Goal: Task Accomplishment & Management: Complete application form

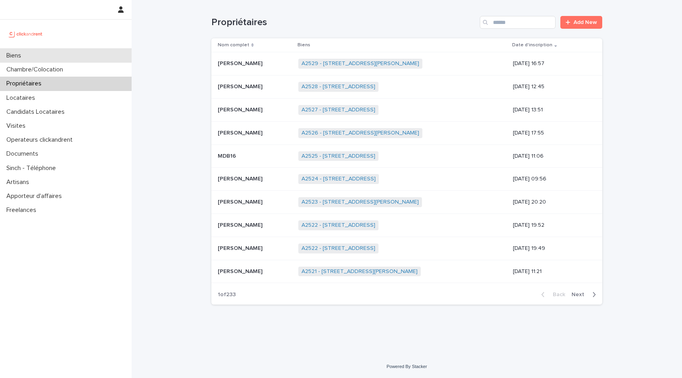
click at [34, 53] on div "Biens" at bounding box center [66, 56] width 132 height 14
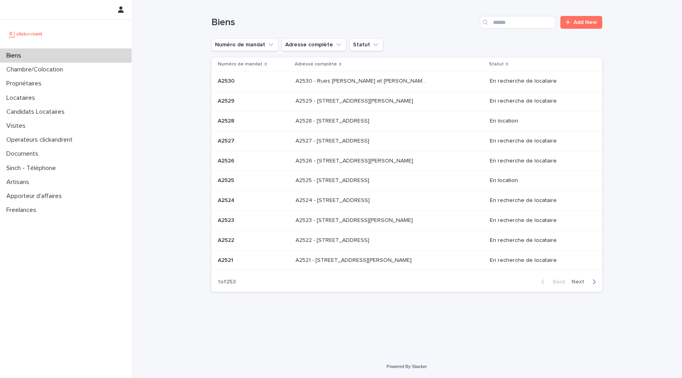
click at [358, 81] on p "A2530 - Rues [PERSON_NAME] et [PERSON_NAME], [GEOGRAPHIC_DATA]" at bounding box center [362, 80] width 134 height 8
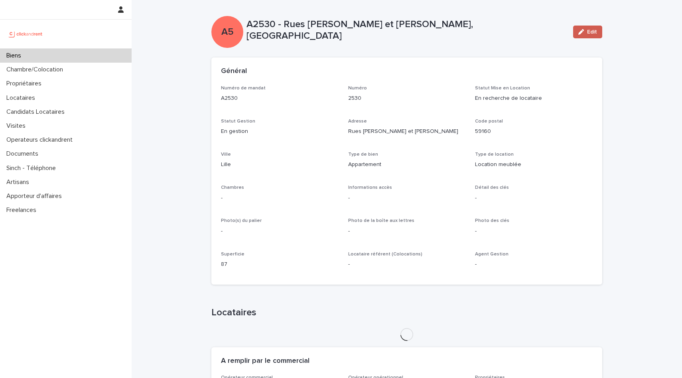
click at [592, 26] on button "Edit" at bounding box center [587, 32] width 29 height 13
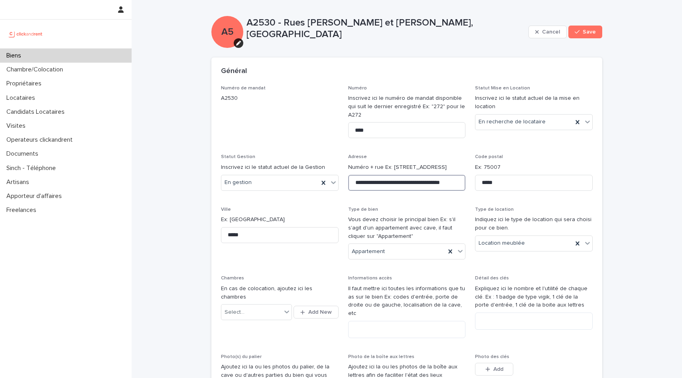
click at [376, 183] on input "**********" at bounding box center [407, 183] width 118 height 16
drag, startPoint x: 355, startPoint y: 183, endPoint x: 471, endPoint y: 187, distance: 116.1
click at [471, 187] on div "**********" at bounding box center [407, 279] width 372 height 388
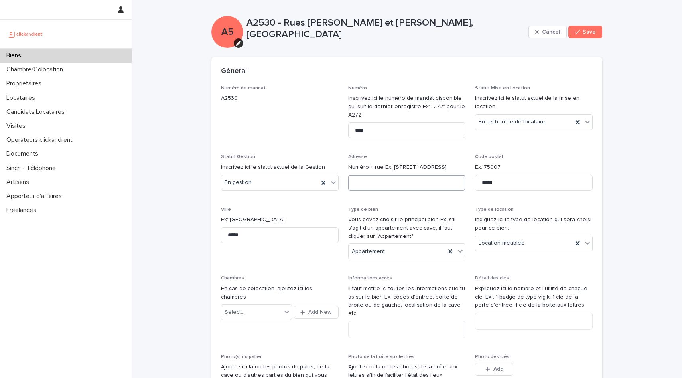
paste input "**********"
click at [365, 182] on input "**********" at bounding box center [407, 183] width 118 height 16
type input "**********"
click at [419, 195] on div "**********" at bounding box center [407, 175] width 118 height 43
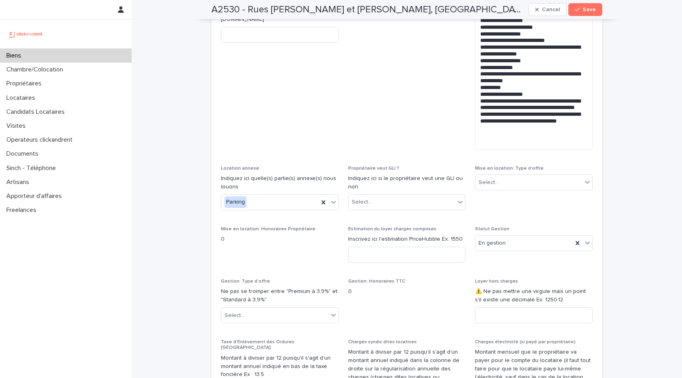
scroll to position [841, 0]
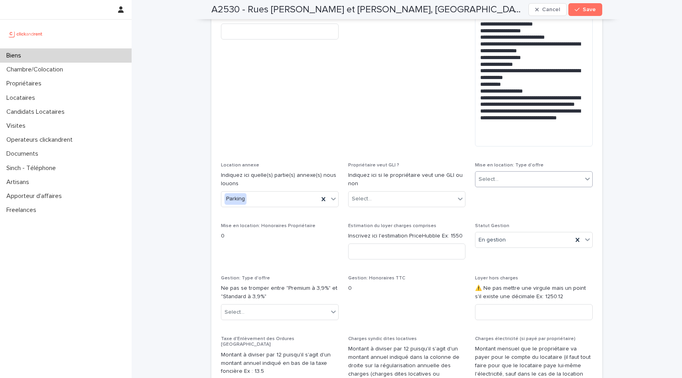
click at [507, 179] on div "Select..." at bounding box center [528, 179] width 107 height 13
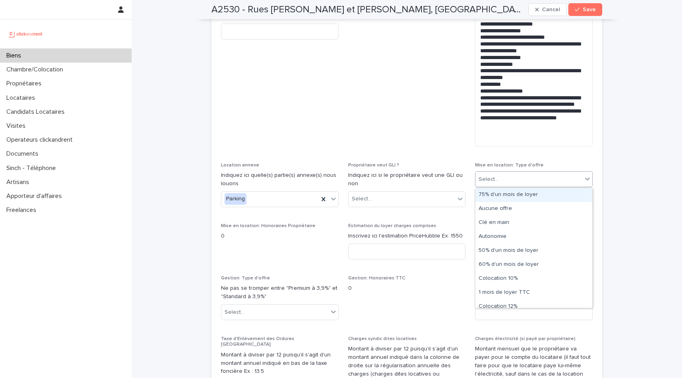
click at [506, 195] on div "75% d'un mois de loyer" at bounding box center [533, 195] width 117 height 14
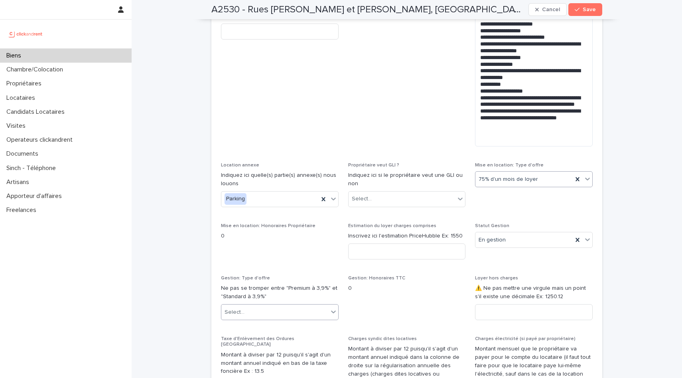
click at [331, 311] on icon at bounding box center [333, 311] width 8 height 8
click at [271, 352] on div "Premium à 5,9%" at bounding box center [279, 356] width 117 height 14
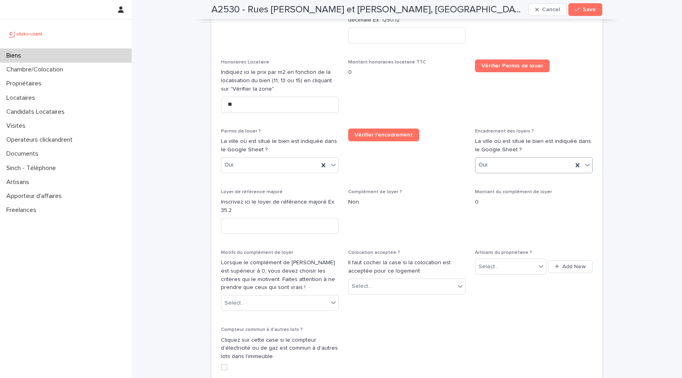
scroll to position [1673, 0]
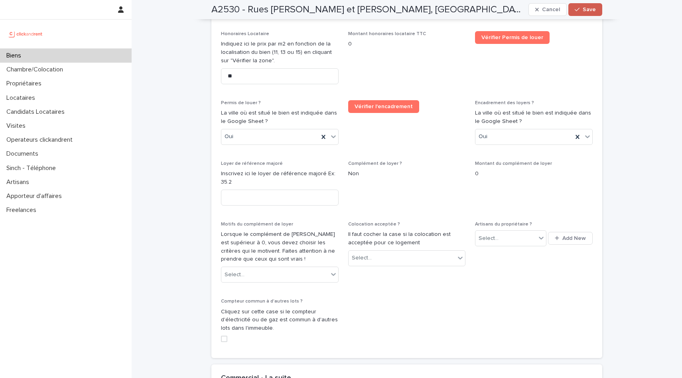
click at [593, 12] on span "Save" at bounding box center [589, 10] width 13 height 6
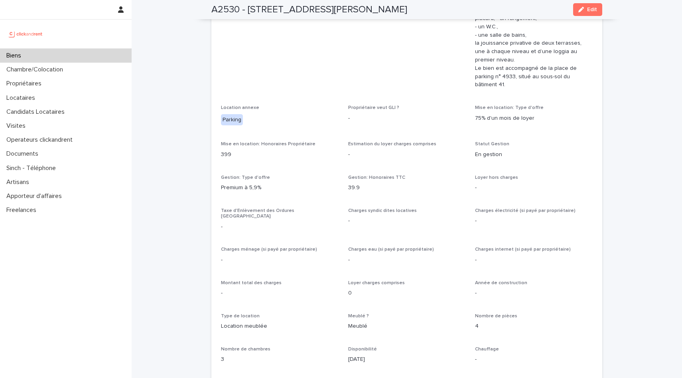
scroll to position [642, 0]
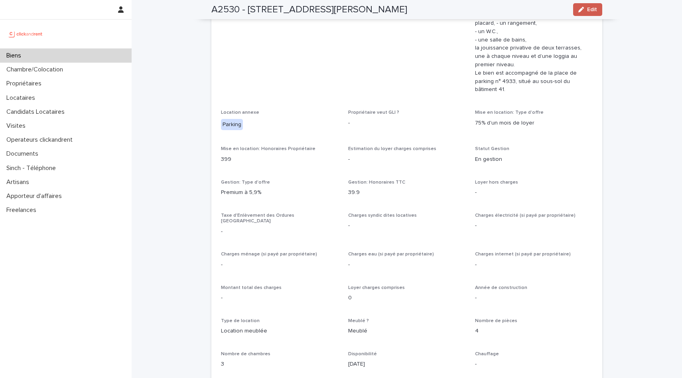
click at [585, 13] on button "Edit" at bounding box center [587, 9] width 29 height 13
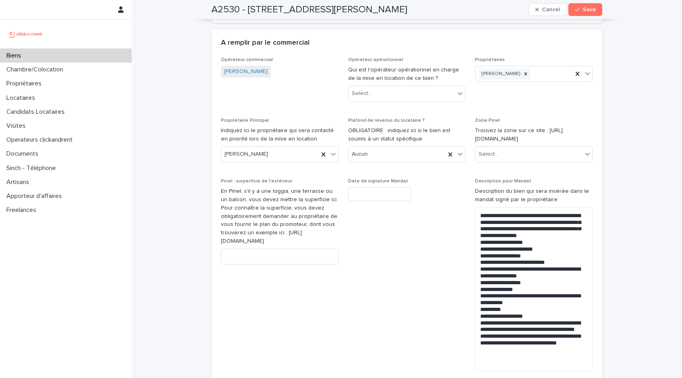
scroll to position [612, 0]
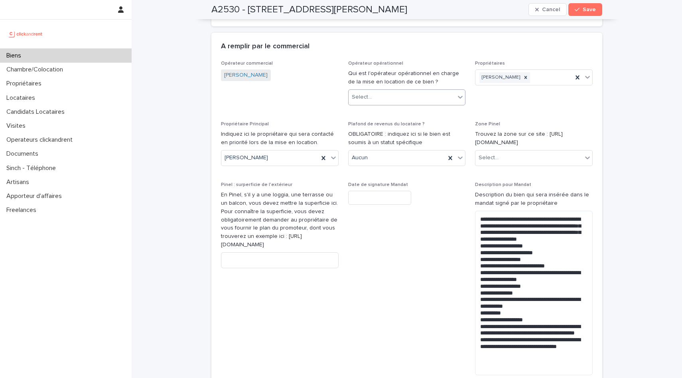
click at [413, 91] on div "Select..." at bounding box center [402, 97] width 107 height 13
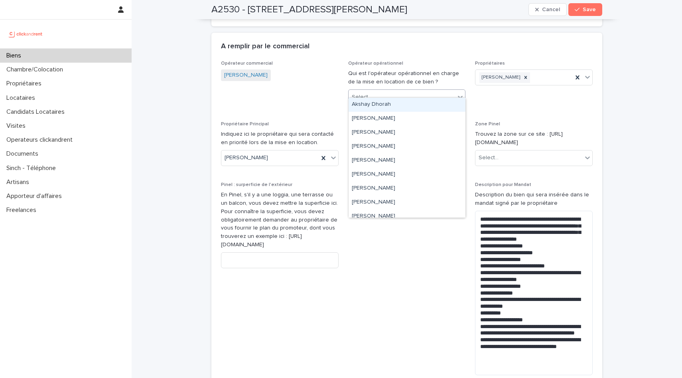
click at [413, 61] on p "Opérateur opérationnel" at bounding box center [407, 64] width 118 height 6
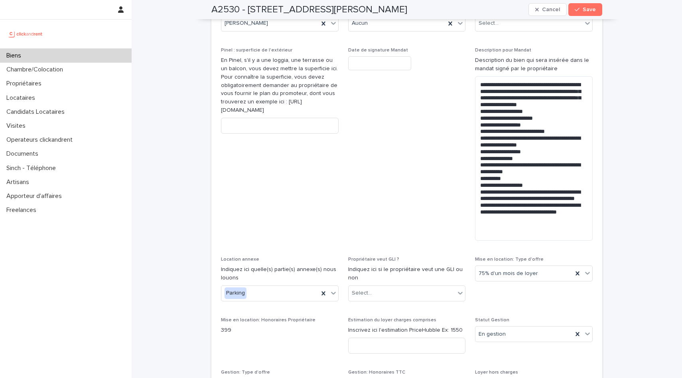
scroll to position [771, 0]
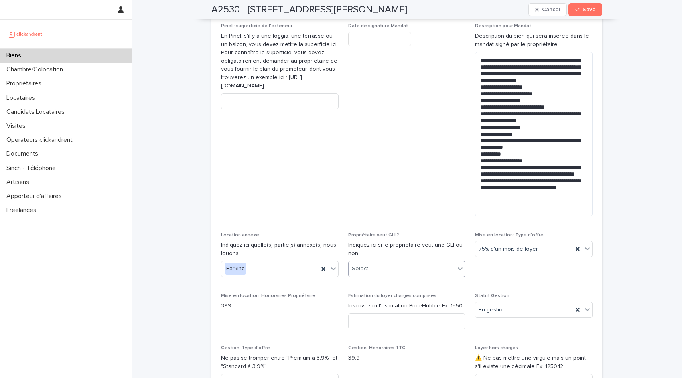
click at [405, 267] on div "Select..." at bounding box center [402, 268] width 107 height 13
click at [390, 296] on div "Non" at bounding box center [407, 298] width 117 height 14
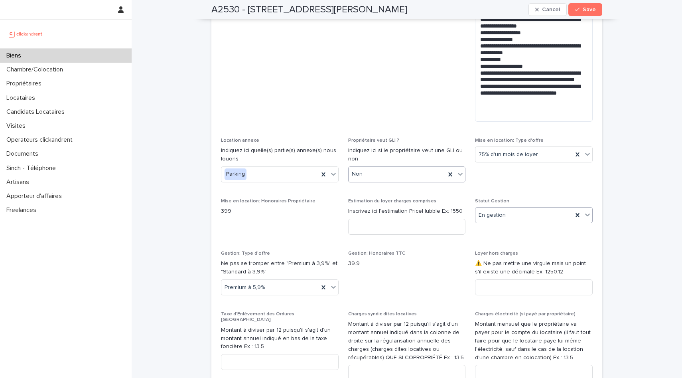
scroll to position [916, 0]
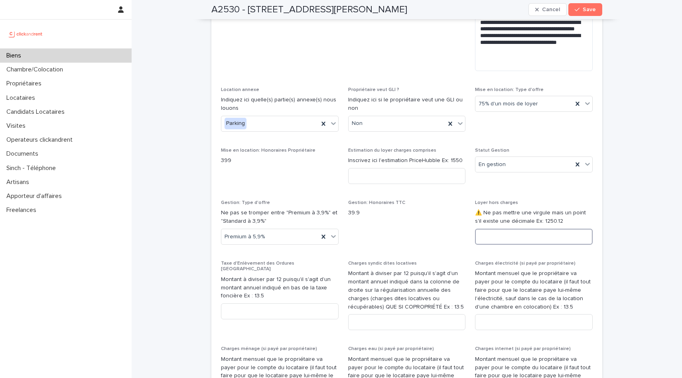
click at [498, 241] on input at bounding box center [534, 236] width 118 height 16
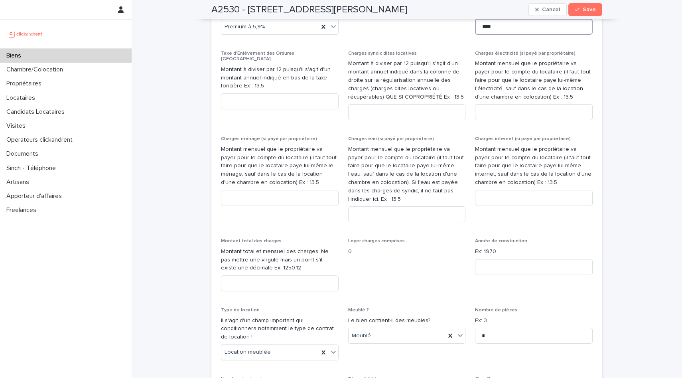
scroll to position [1124, 0]
type input "****"
click at [292, 277] on input at bounding box center [280, 285] width 118 height 16
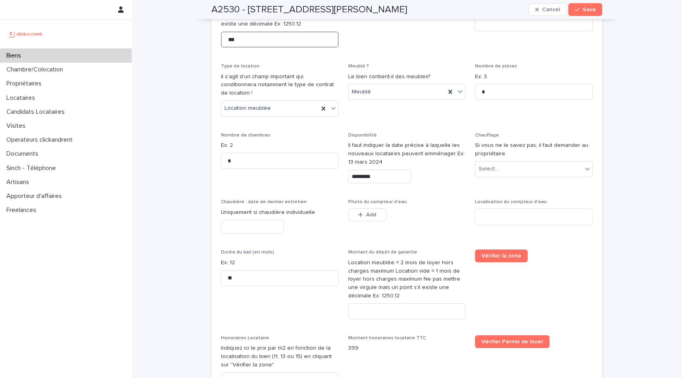
scroll to position [1398, 0]
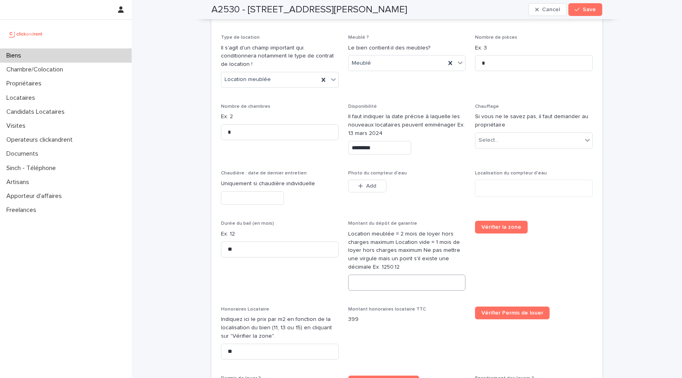
type input "***"
click at [412, 274] on input at bounding box center [407, 282] width 118 height 16
type input "****"
click at [459, 318] on span "Montant honoraires locataire TTC 399" at bounding box center [407, 335] width 118 height 59
click at [589, 12] on button "Save" at bounding box center [585, 9] width 34 height 13
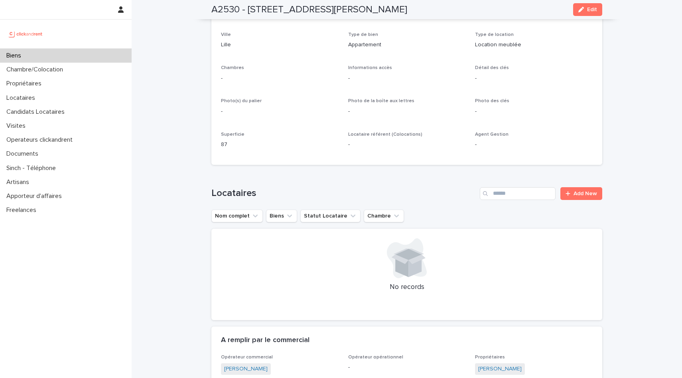
scroll to position [0, 0]
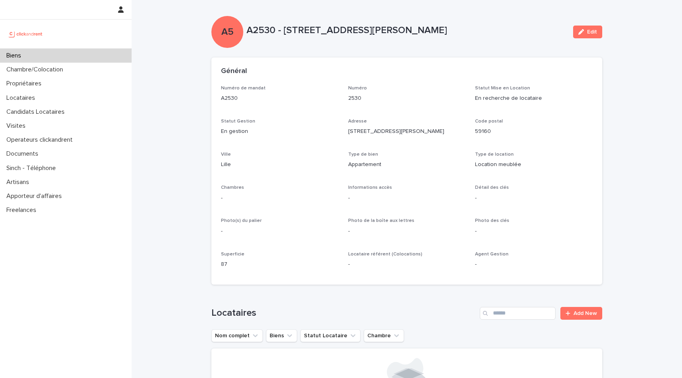
click at [23, 51] on div "Biens" at bounding box center [66, 56] width 132 height 14
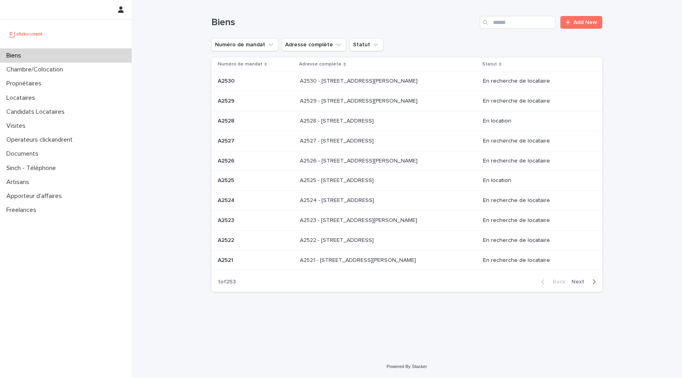
click at [311, 83] on p "A2530 - [STREET_ADDRESS][PERSON_NAME]" at bounding box center [359, 80] width 119 height 8
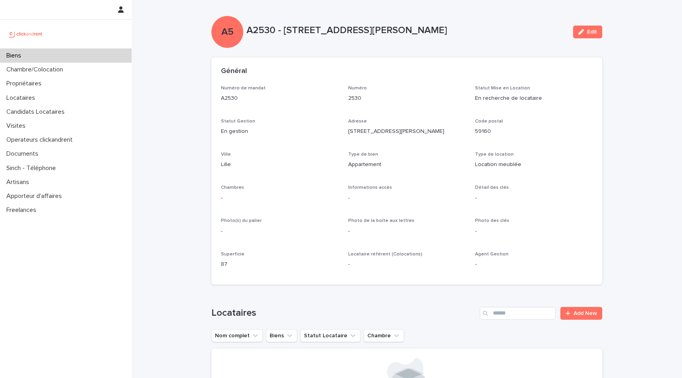
drag, startPoint x: 247, startPoint y: 29, endPoint x: 449, endPoint y: 27, distance: 202.6
click at [449, 27] on p "A2530 - [STREET_ADDRESS][PERSON_NAME]" at bounding box center [406, 31] width 320 height 12
copy p "A2530 - [STREET_ADDRESS][PERSON_NAME]"
click at [593, 32] on span "Edit" at bounding box center [592, 32] width 10 height 6
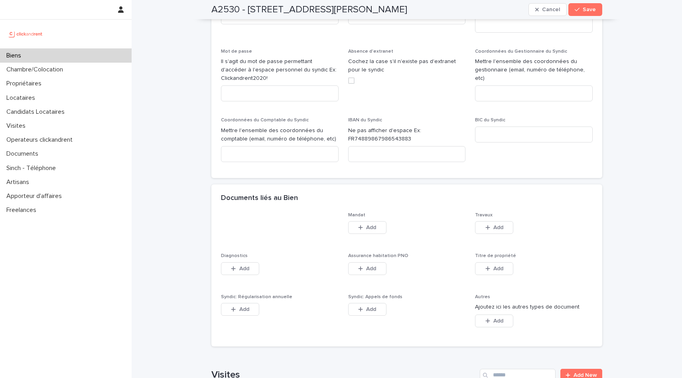
scroll to position [4064, 0]
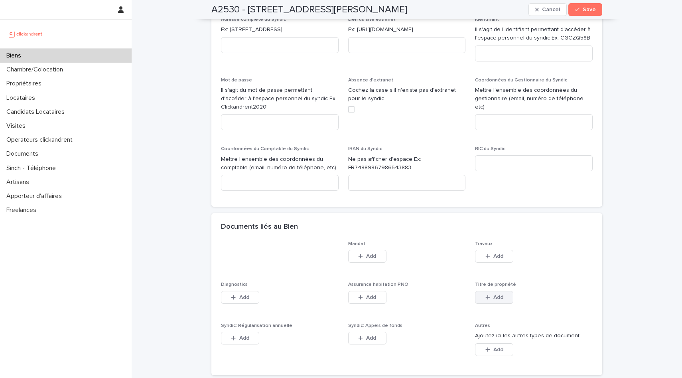
click at [486, 291] on button "Add" at bounding box center [494, 297] width 38 height 13
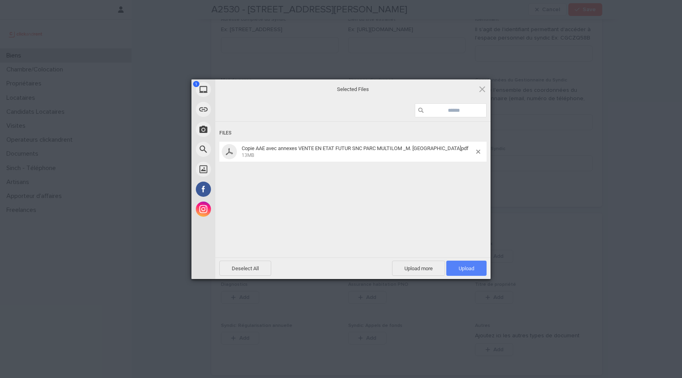
click at [466, 270] on span "Upload 1" at bounding box center [467, 268] width 16 height 6
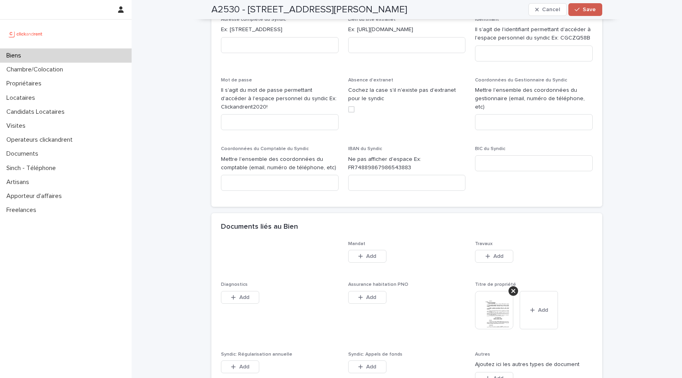
click at [598, 10] on button "Save" at bounding box center [585, 9] width 34 height 13
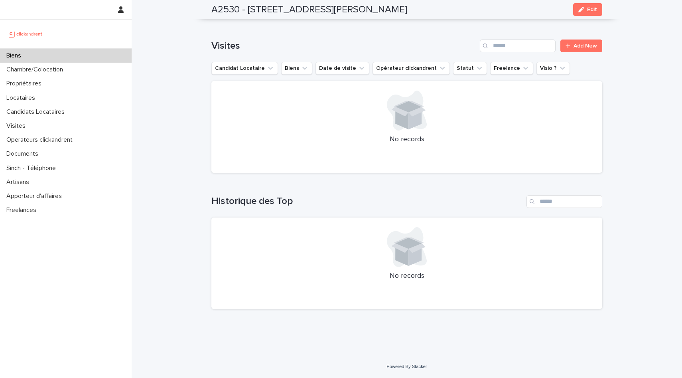
scroll to position [2639, 0]
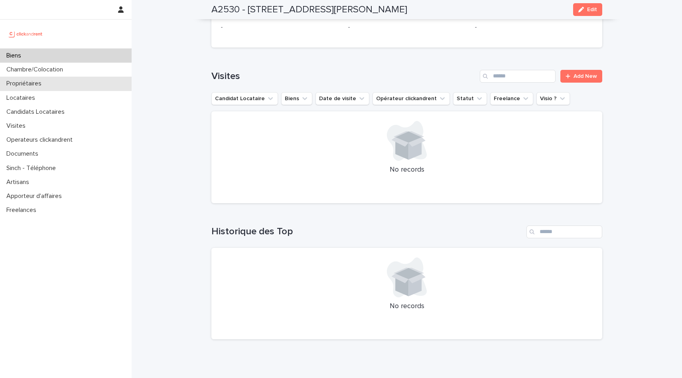
click at [43, 83] on p "Propriétaires" at bounding box center [25, 84] width 45 height 8
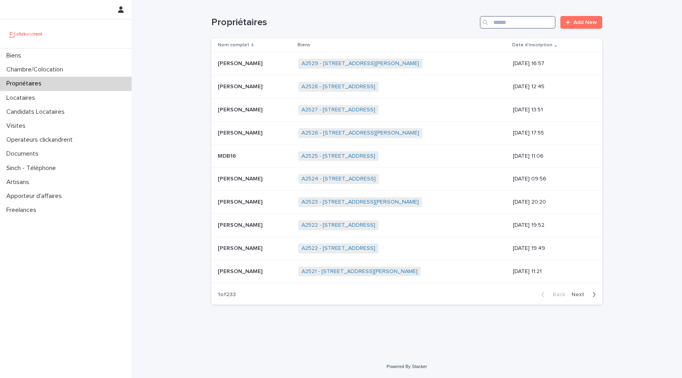
click at [515, 24] on input "Search" at bounding box center [518, 22] width 76 height 13
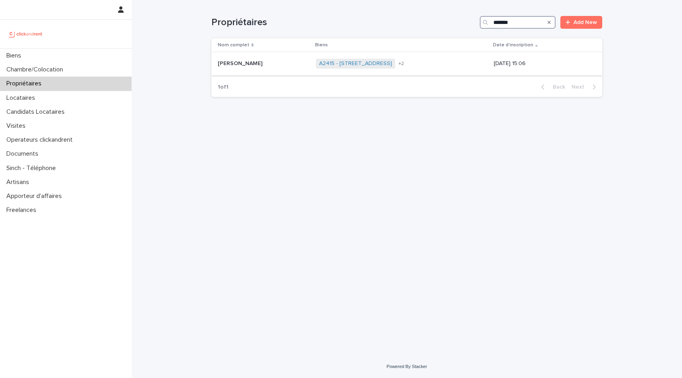
type input "*******"
click at [262, 65] on p at bounding box center [264, 63] width 92 height 7
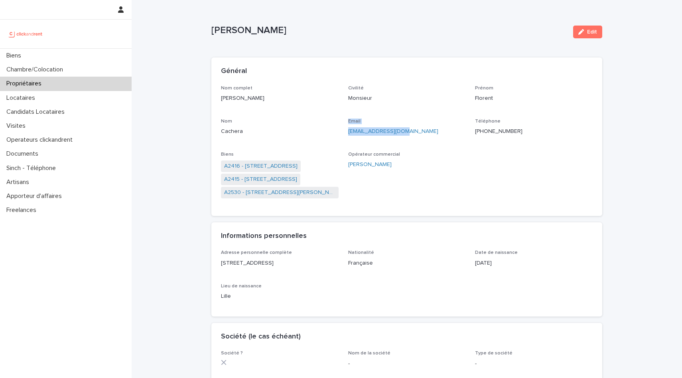
drag, startPoint x: 407, startPoint y: 131, endPoint x: 342, endPoint y: 131, distance: 64.6
click at [342, 131] on div "Nom complet [PERSON_NAME] Civilité Monsieur [PERSON_NAME] Florent Nom Cachera E…" at bounding box center [407, 145] width 372 height 121
click at [410, 133] on p "[EMAIL_ADDRESS][DOMAIN_NAME]" at bounding box center [407, 131] width 118 height 8
drag, startPoint x: 408, startPoint y: 133, endPoint x: 349, endPoint y: 133, distance: 59.0
click at [349, 133] on p "[EMAIL_ADDRESS][DOMAIN_NAME]" at bounding box center [407, 131] width 118 height 8
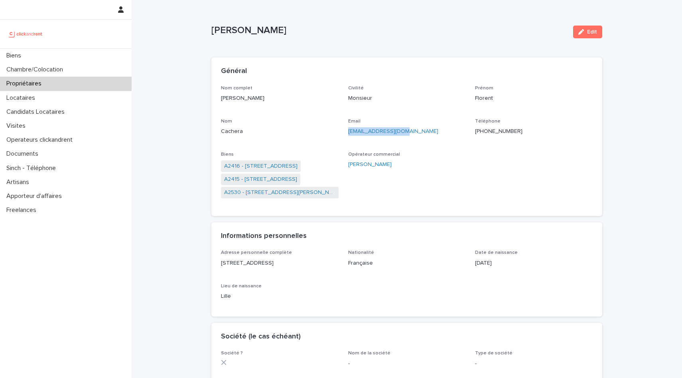
copy link "[EMAIL_ADDRESS][DOMAIN_NAME]"
drag, startPoint x: 520, startPoint y: 130, endPoint x: 474, endPoint y: 131, distance: 46.7
click at [474, 131] on div "Nom complet [PERSON_NAME] Civilité Monsieur [PERSON_NAME] Florent Nom Cachera E…" at bounding box center [407, 145] width 372 height 121
copy p "[PHONE_NUMBER]"
drag, startPoint x: 221, startPoint y: 262, endPoint x: 240, endPoint y: 270, distance: 21.3
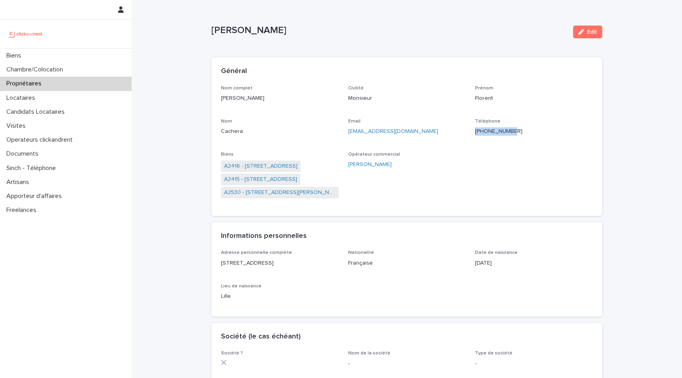
click at [240, 267] on p "[STREET_ADDRESS]" at bounding box center [280, 263] width 118 height 8
copy p "[STREET_ADDRESS]"
drag, startPoint x: 476, startPoint y: 263, endPoint x: 497, endPoint y: 262, distance: 20.8
click at [497, 262] on p "[DATE]" at bounding box center [534, 263] width 118 height 8
copy p "[DATE]"
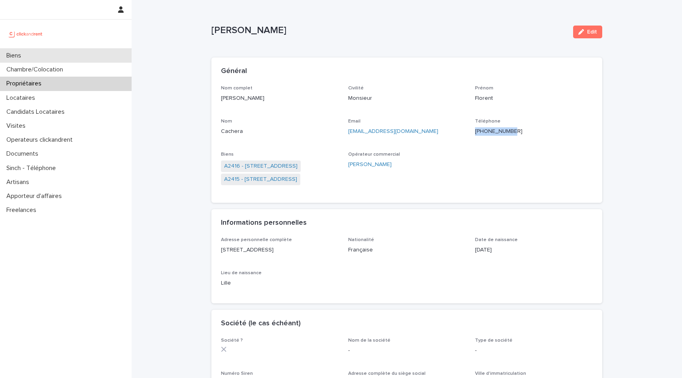
click at [42, 55] on div "Biens" at bounding box center [66, 56] width 132 height 14
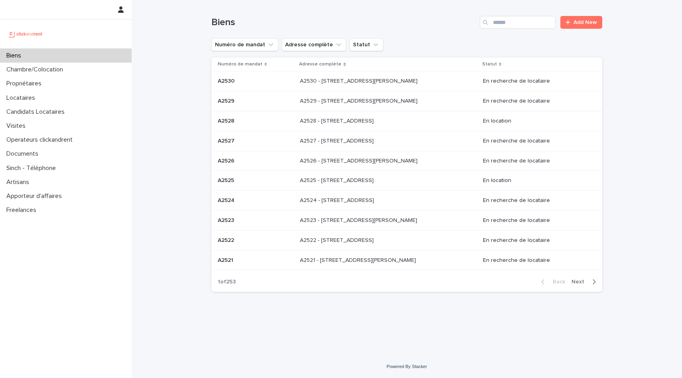
click at [245, 81] on p at bounding box center [256, 81] width 76 height 7
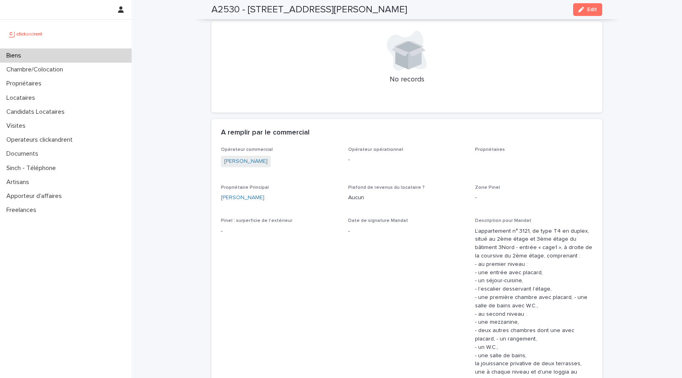
scroll to position [329, 0]
click at [595, 9] on span "Edit" at bounding box center [592, 10] width 10 height 6
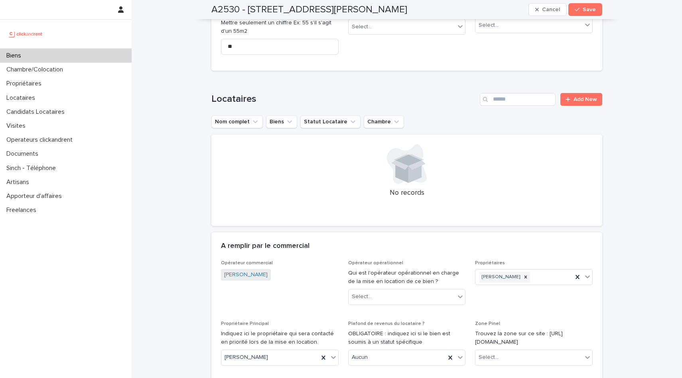
scroll to position [410, 0]
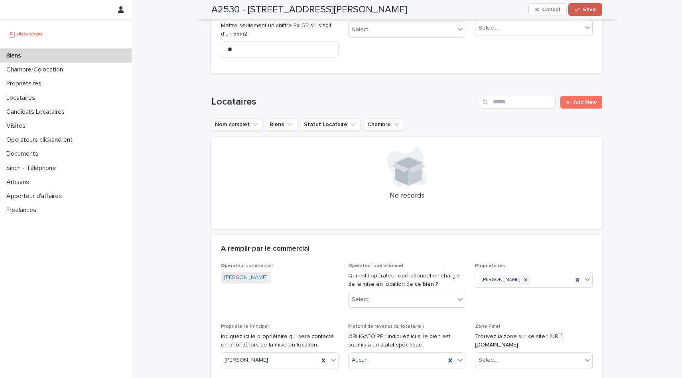
click at [588, 9] on span "Save" at bounding box center [589, 10] width 13 height 6
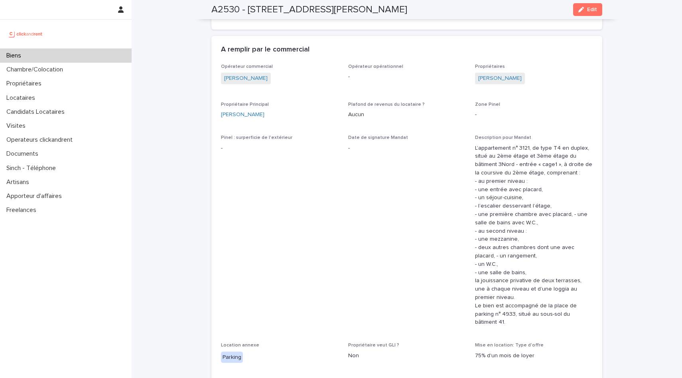
click at [75, 58] on div "Biens" at bounding box center [66, 56] width 132 height 14
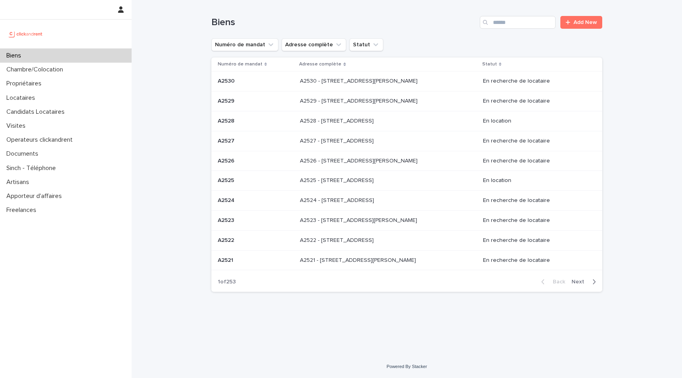
click at [594, 284] on icon "button" at bounding box center [594, 281] width 4 height 7
click at [409, 242] on p at bounding box center [364, 240] width 133 height 7
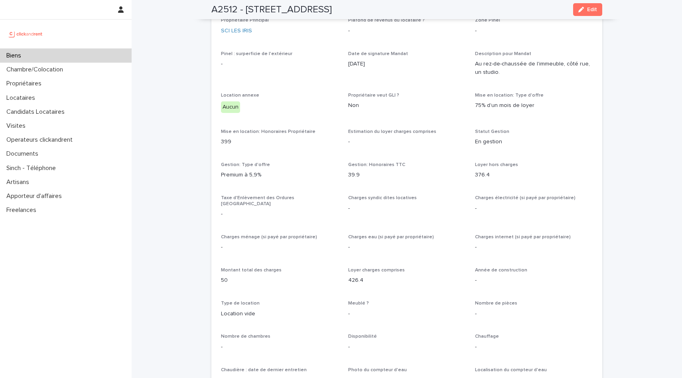
scroll to position [642, 0]
drag, startPoint x: 246, startPoint y: 9, endPoint x: 377, endPoint y: 4, distance: 130.5
click at [376, 4] on div "A2512 - [STREET_ADDRESS]" at bounding box center [406, 9] width 391 height 19
drag, startPoint x: 371, startPoint y: 8, endPoint x: 247, endPoint y: 12, distance: 124.1
click at [247, 12] on div "A2512 - [STREET_ADDRESS]" at bounding box center [406, 9] width 391 height 19
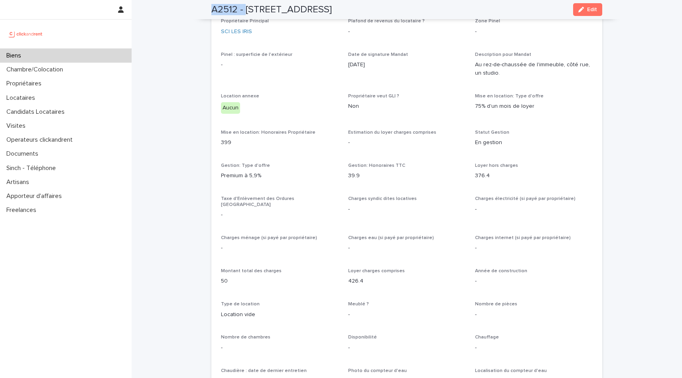
copy h2 "[STREET_ADDRESS]"
click at [84, 53] on div "Biens" at bounding box center [66, 56] width 132 height 14
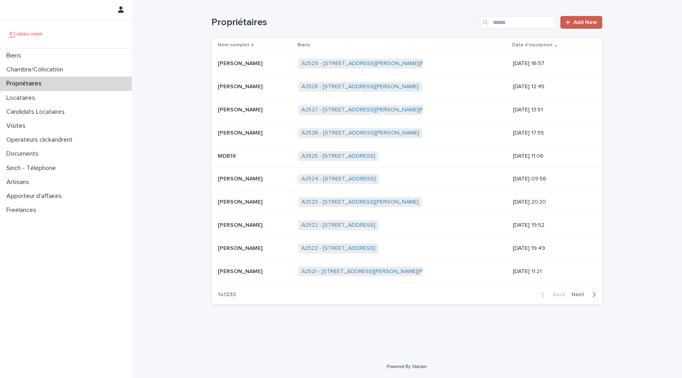
click at [572, 24] on div at bounding box center [569, 23] width 8 height 6
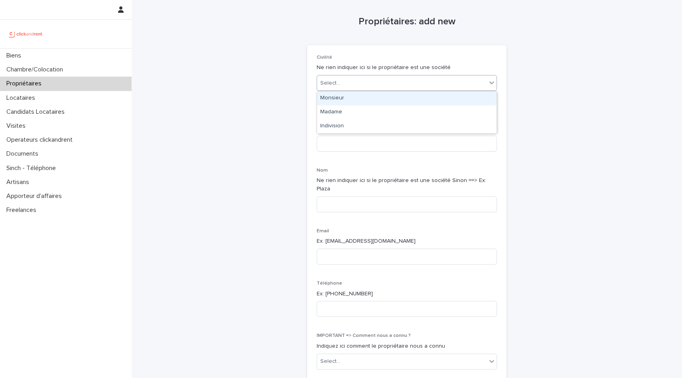
click at [379, 83] on div "Select..." at bounding box center [401, 83] width 169 height 13
click at [368, 97] on div "Monsieur" at bounding box center [406, 98] width 179 height 14
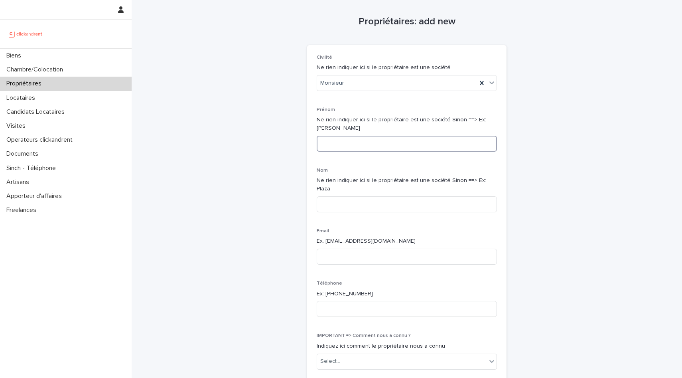
click at [347, 141] on input at bounding box center [407, 144] width 180 height 16
type input "*******"
click at [333, 196] on input at bounding box center [407, 204] width 180 height 16
type input "*******"
click at [333, 248] on input at bounding box center [407, 256] width 180 height 16
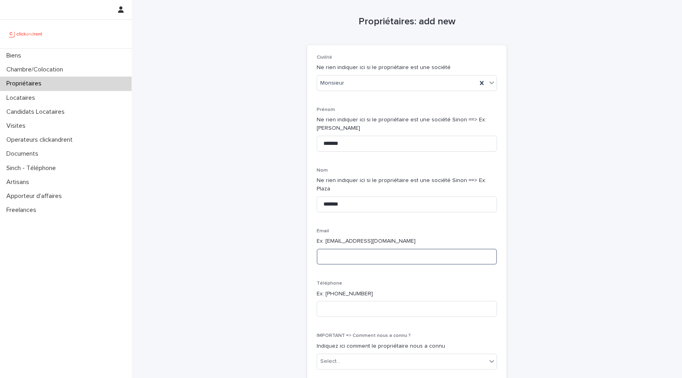
paste input "**********"
type input "**********"
click at [366, 303] on input at bounding box center [407, 309] width 180 height 16
paste input "**********"
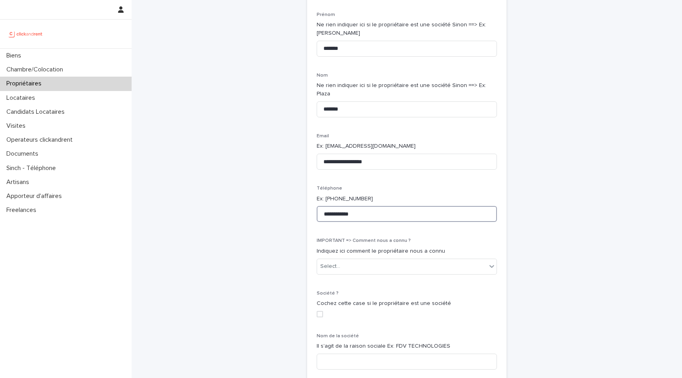
scroll to position [124, 0]
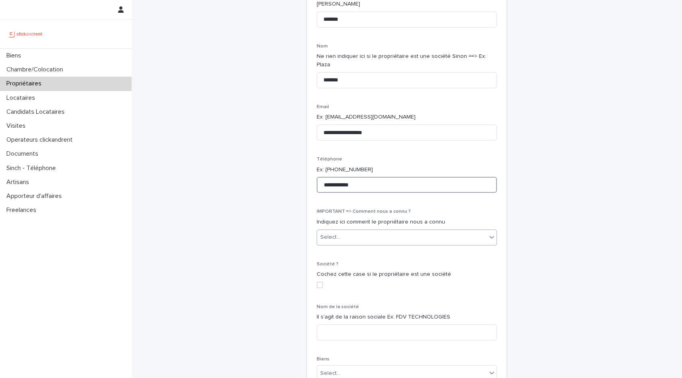
type input "**********"
click at [371, 230] on div "Select..." at bounding box center [401, 236] width 169 height 13
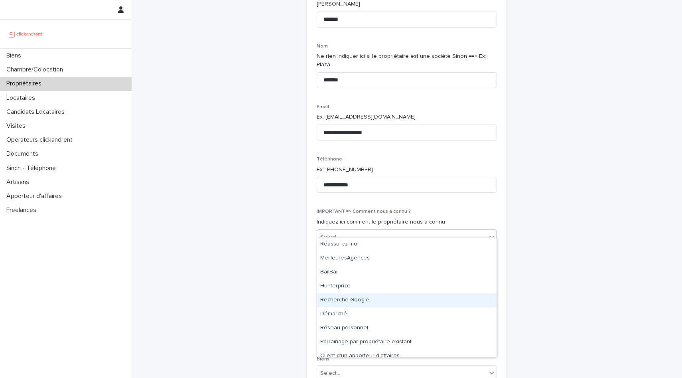
click at [369, 302] on div "Recherche Google" at bounding box center [406, 300] width 179 height 14
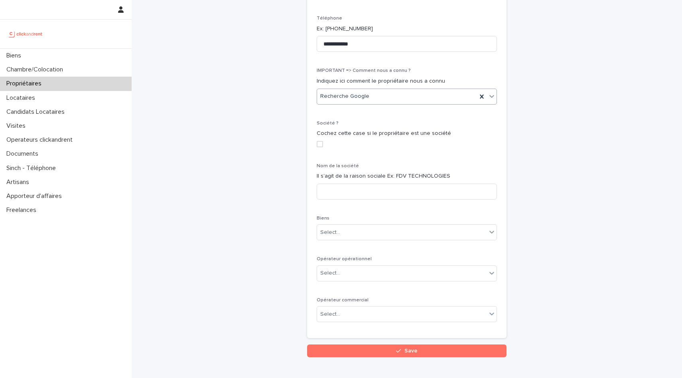
scroll to position [267, 0]
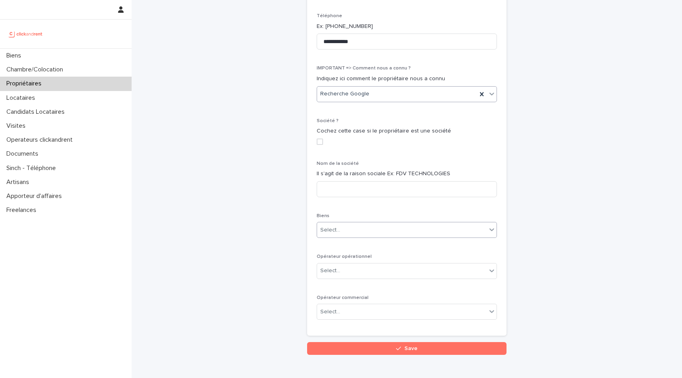
click at [354, 223] on div "Select..." at bounding box center [401, 229] width 169 height 13
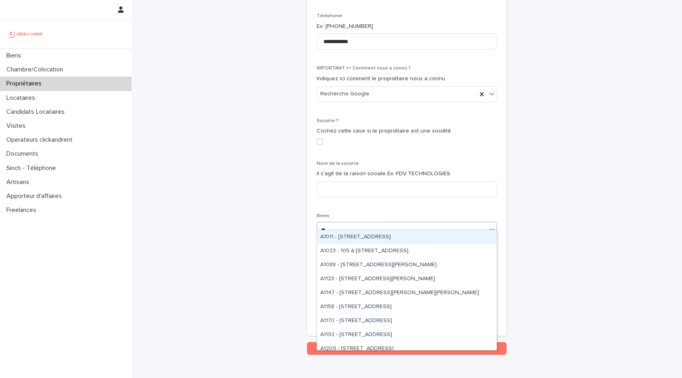
type input "*"
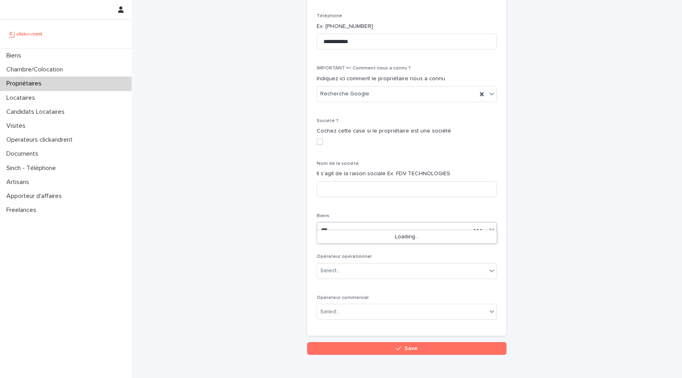
type input "****"
click at [367, 233] on div "A2530 - [STREET_ADDRESS][PERSON_NAME]" at bounding box center [406, 237] width 179 height 14
click at [362, 305] on div "Select..." at bounding box center [401, 311] width 169 height 13
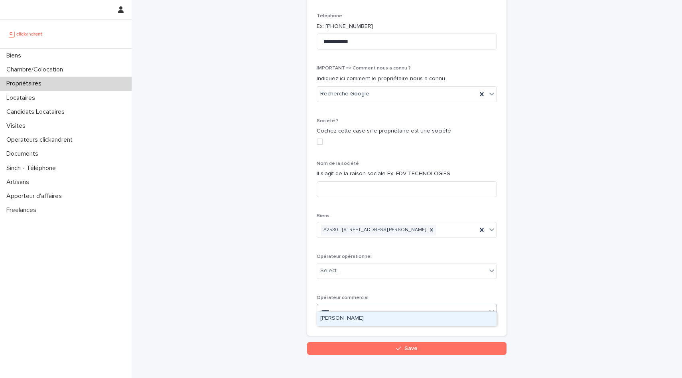
type input "*****"
click at [365, 320] on div "[PERSON_NAME]" at bounding box center [406, 318] width 179 height 14
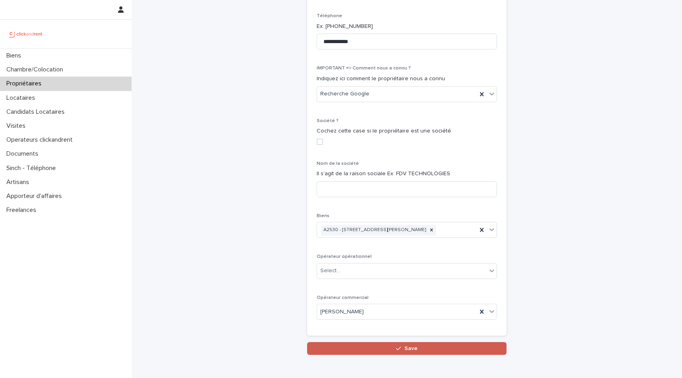
click at [372, 344] on button "Save" at bounding box center [406, 348] width 199 height 13
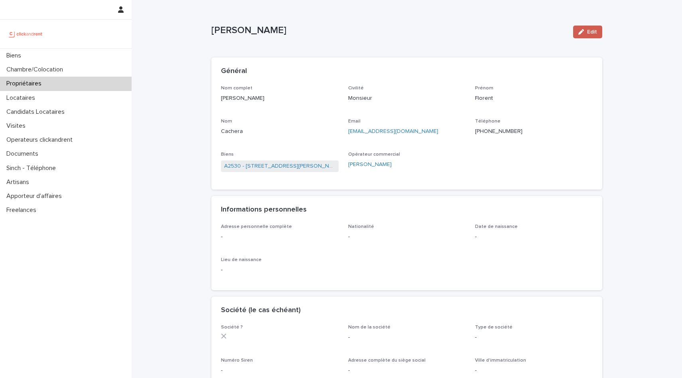
click at [580, 35] on button "Edit" at bounding box center [587, 32] width 29 height 13
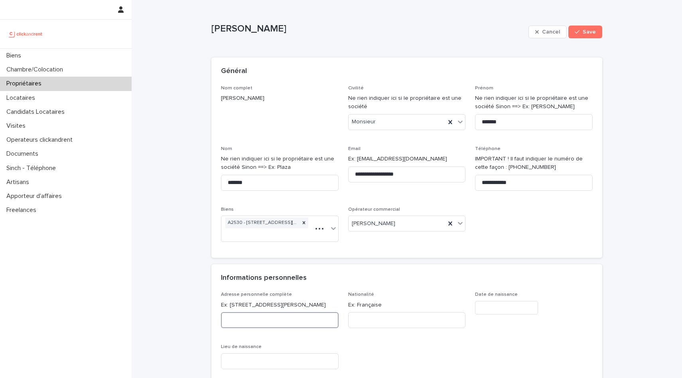
click at [258, 327] on input at bounding box center [280, 320] width 118 height 16
paste input "**********"
drag, startPoint x: 317, startPoint y: 321, endPoint x: 354, endPoint y: 321, distance: 37.5
click at [353, 321] on div "**********" at bounding box center [407, 333] width 372 height 84
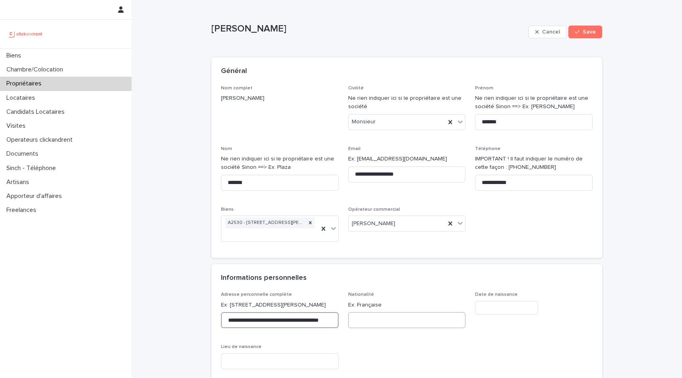
scroll to position [0, 13]
type input "**********"
click at [412, 323] on input at bounding box center [407, 320] width 118 height 16
click at [492, 309] on input "text" at bounding box center [506, 308] width 63 height 14
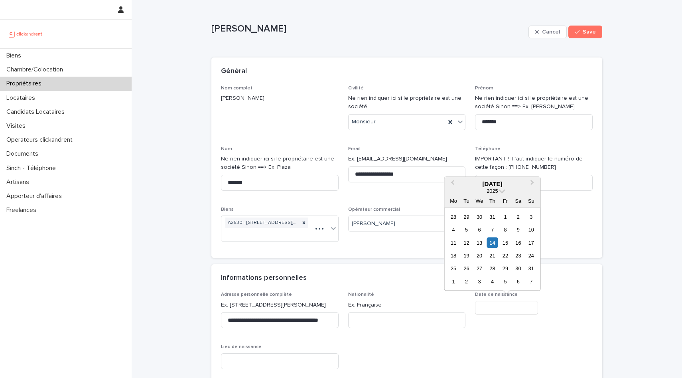
paste input "********"
type input "********"
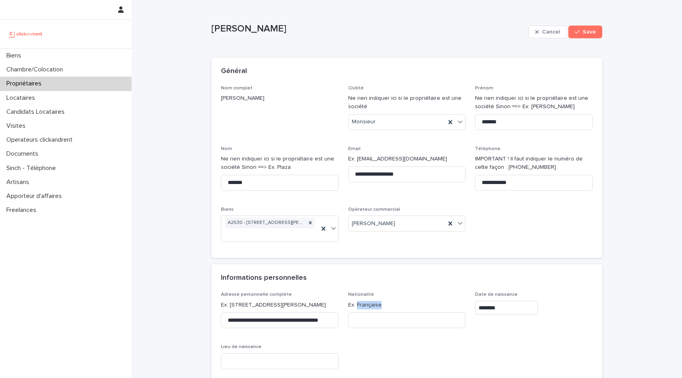
drag, startPoint x: 382, startPoint y: 302, endPoint x: 358, endPoint y: 302, distance: 24.7
click at [358, 302] on p "Ex: Française" at bounding box center [407, 305] width 118 height 8
copy p "Française"
click at [361, 320] on input at bounding box center [407, 320] width 118 height 16
paste input "*********"
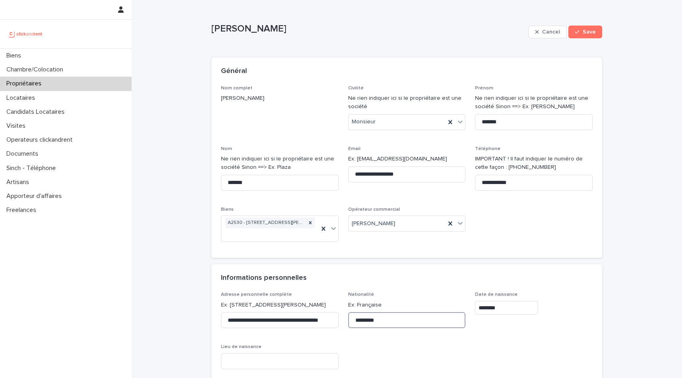
type input "*********"
click at [254, 362] on input at bounding box center [280, 361] width 118 height 16
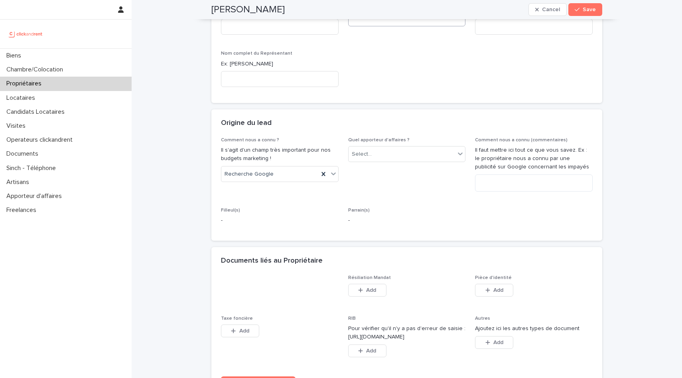
scroll to position [585, 0]
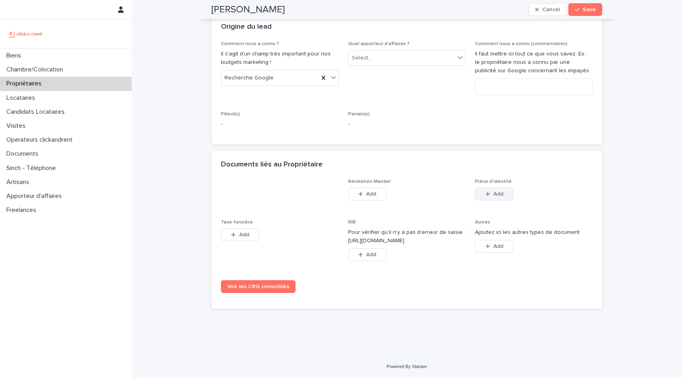
type input "*****"
click at [488, 194] on icon "button" at bounding box center [487, 194] width 5 height 6
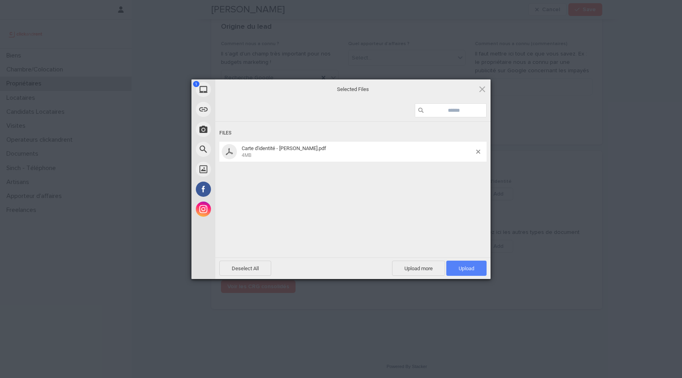
click at [461, 264] on span "Upload 1" at bounding box center [466, 267] width 40 height 15
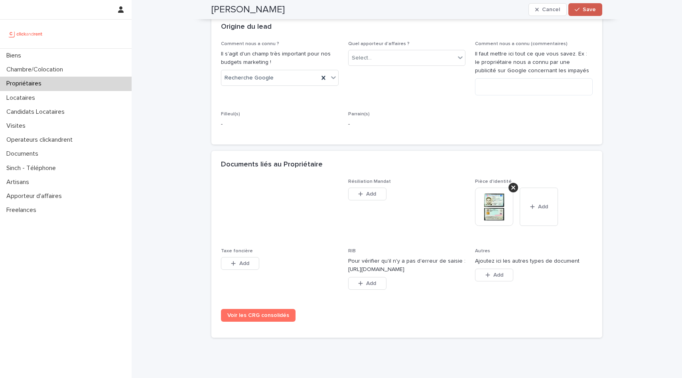
click at [589, 6] on button "Save" at bounding box center [585, 9] width 34 height 13
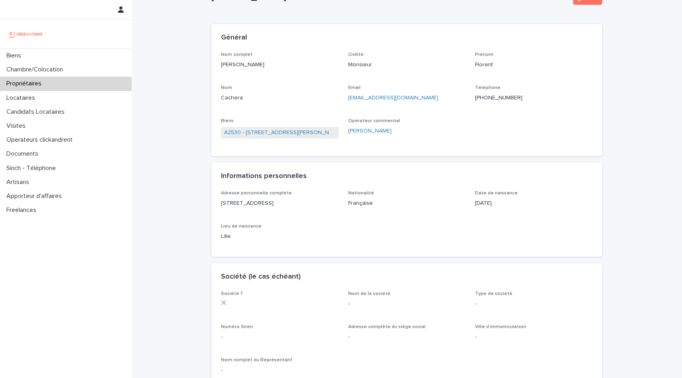
scroll to position [0, 0]
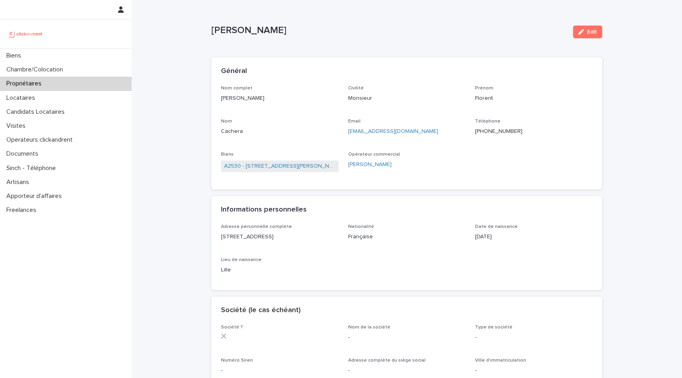
click at [30, 86] on p "Propriétaires" at bounding box center [25, 84] width 45 height 8
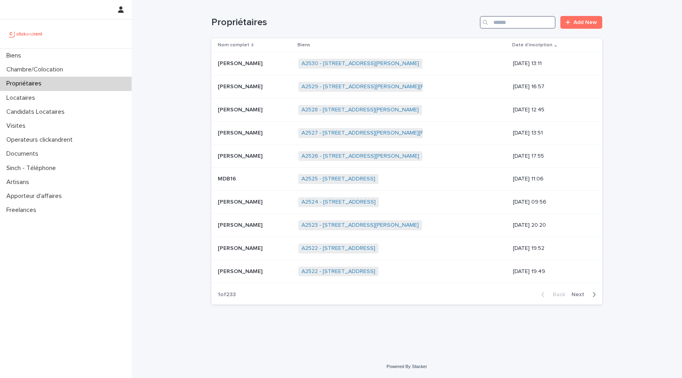
click at [504, 25] on input "Search" at bounding box center [518, 22] width 76 height 13
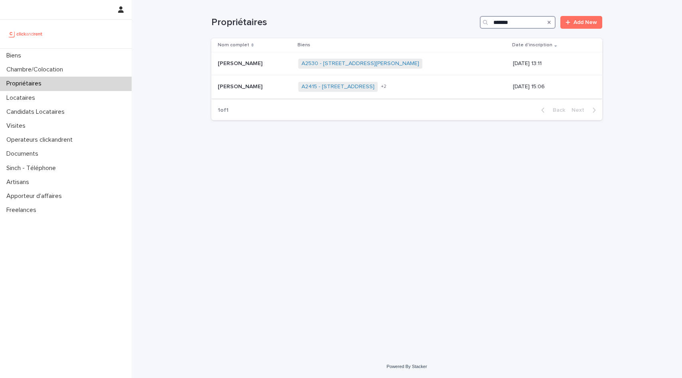
type input "*******"
click at [423, 87] on div "+ 2" at bounding box center [405, 87] width 52 height 6
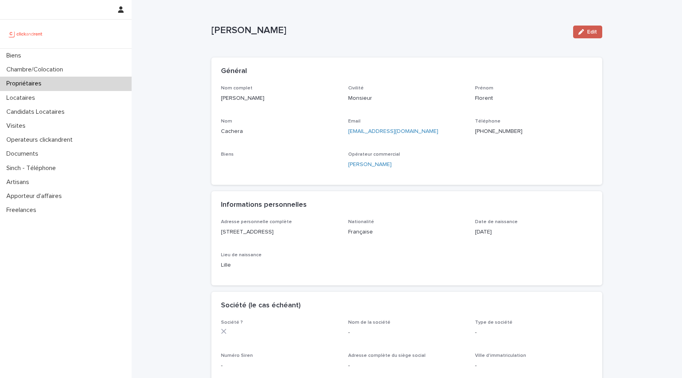
click at [597, 32] on button "Edit" at bounding box center [587, 32] width 29 height 13
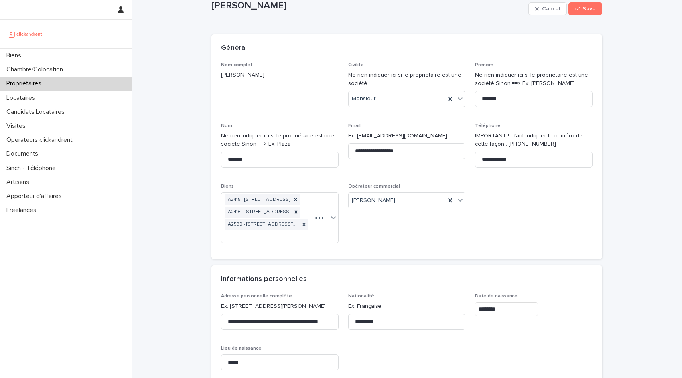
scroll to position [59, 0]
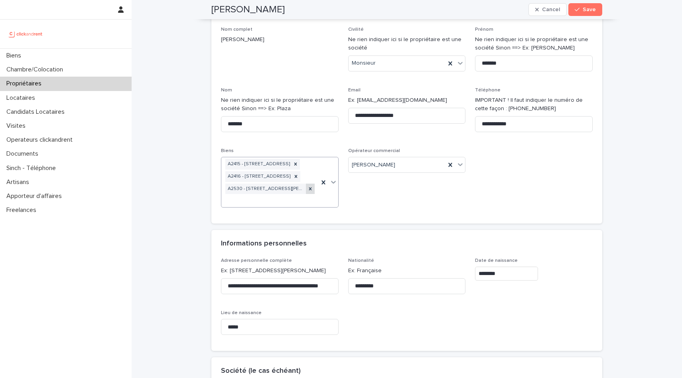
click at [310, 190] on icon at bounding box center [310, 189] width 6 height 6
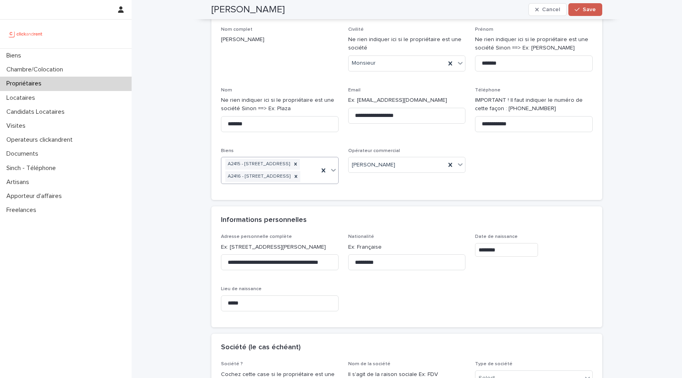
click at [589, 11] on span "Save" at bounding box center [589, 10] width 13 height 6
